Goal: Transaction & Acquisition: Subscribe to service/newsletter

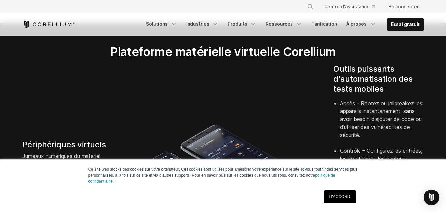
click at [333, 196] on font "D'ACCORD" at bounding box center [340, 196] width 21 height 5
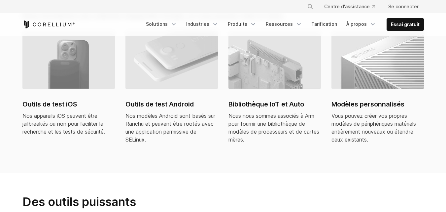
scroll to position [552, 0]
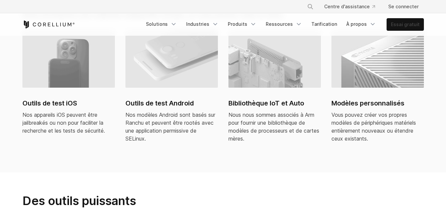
click at [402, 27] on font "Essai gratuit" at bounding box center [405, 24] width 29 height 6
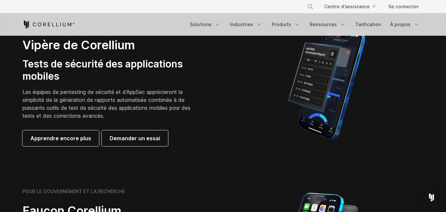
scroll to position [180, 0]
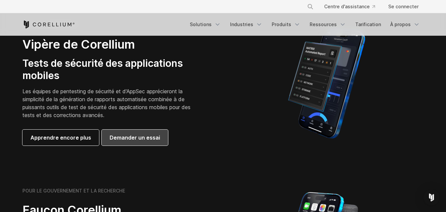
click at [125, 143] on link "Demander un essai" at bounding box center [135, 137] width 66 height 16
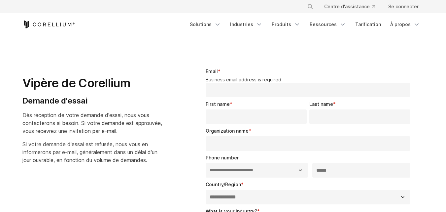
select select "**"
